Goal: Transaction & Acquisition: Purchase product/service

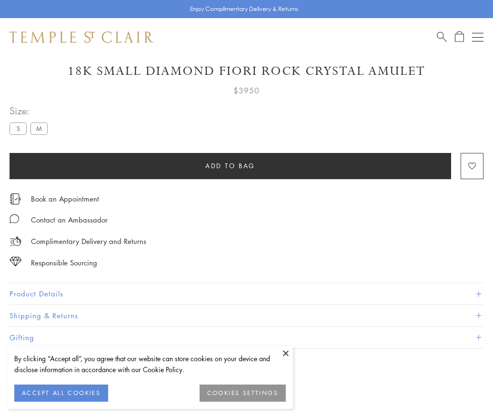
click at [230, 161] on span "Add to bag" at bounding box center [230, 166] width 50 height 10
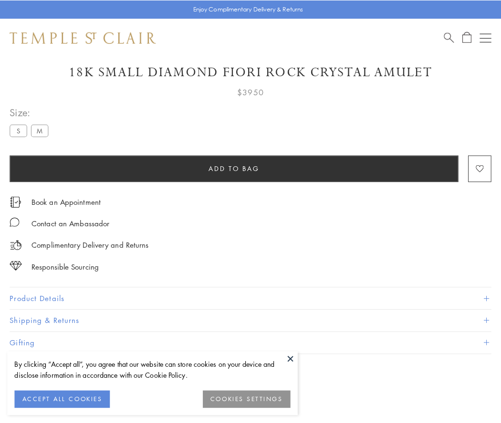
scroll to position [56, 0]
